Goal: Information Seeking & Learning: Understand process/instructions

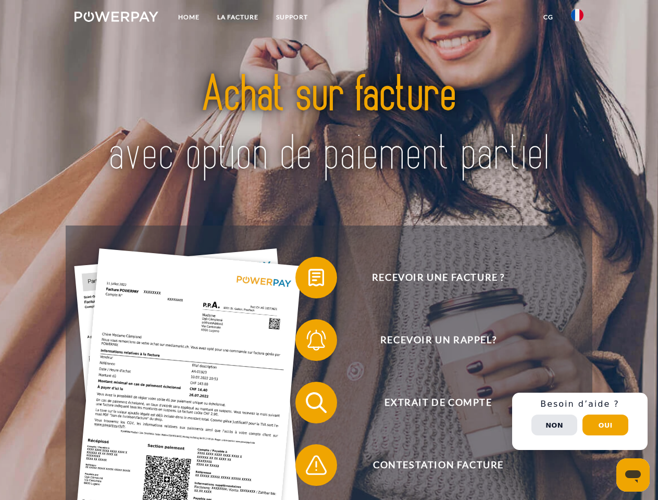
click at [116, 18] on img at bounding box center [116, 16] width 84 height 10
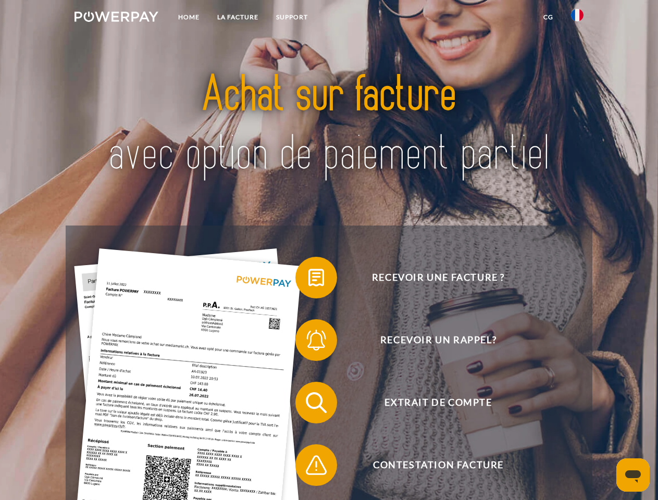
click at [577, 18] on img at bounding box center [577, 15] width 13 height 13
click at [548, 17] on link "CG" at bounding box center [548, 17] width 28 height 19
click at [308, 280] on span at bounding box center [301, 278] width 52 height 52
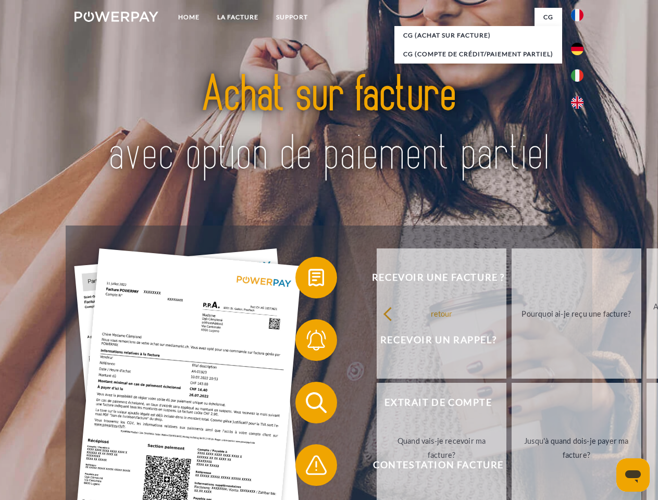
click at [308, 342] on span at bounding box center [301, 340] width 52 height 52
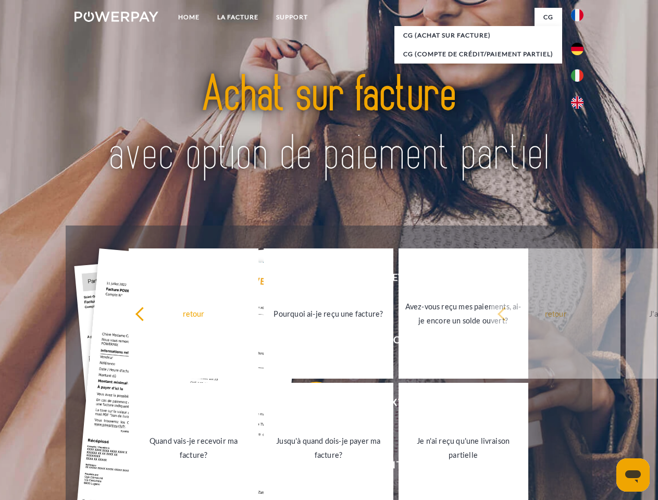
click at [308, 405] on link "Jusqu'à quand dois-je payer ma facture?" at bounding box center [329, 448] width 130 height 130
click at [308, 467] on span at bounding box center [301, 465] width 52 height 52
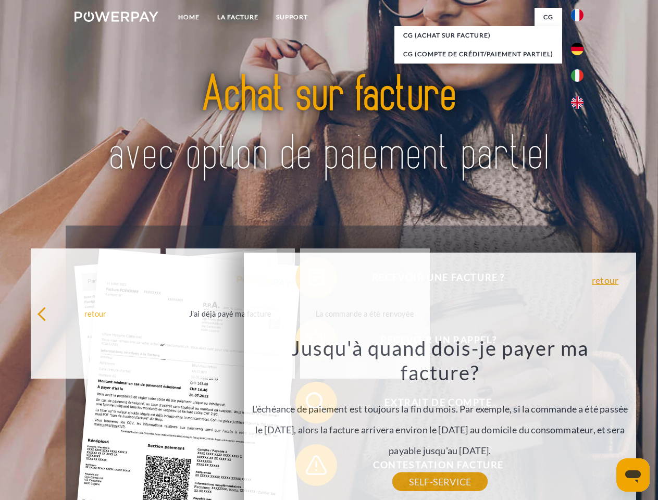
click at [580, 421] on div "Recevoir une facture ? Recevoir un rappel? Extrait de compte retour" at bounding box center [329, 434] width 526 height 417
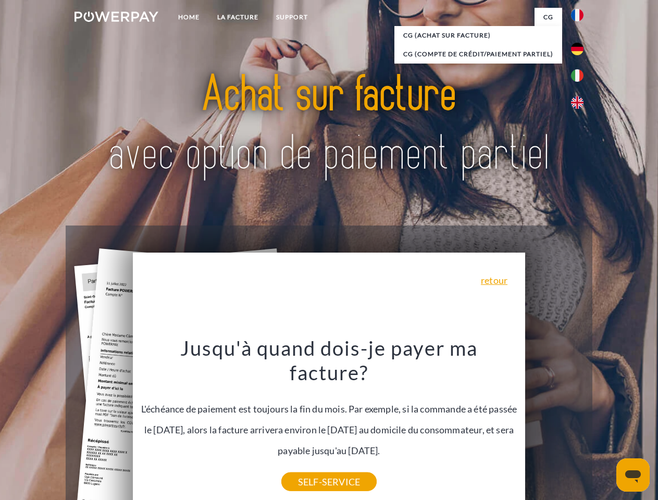
click at [554, 423] on span "Extrait de compte" at bounding box center [437, 403] width 255 height 42
click at [605, 425] on header "Home LA FACTURE Support" at bounding box center [329, 359] width 658 height 719
